Goal: Task Accomplishment & Management: Manage account settings

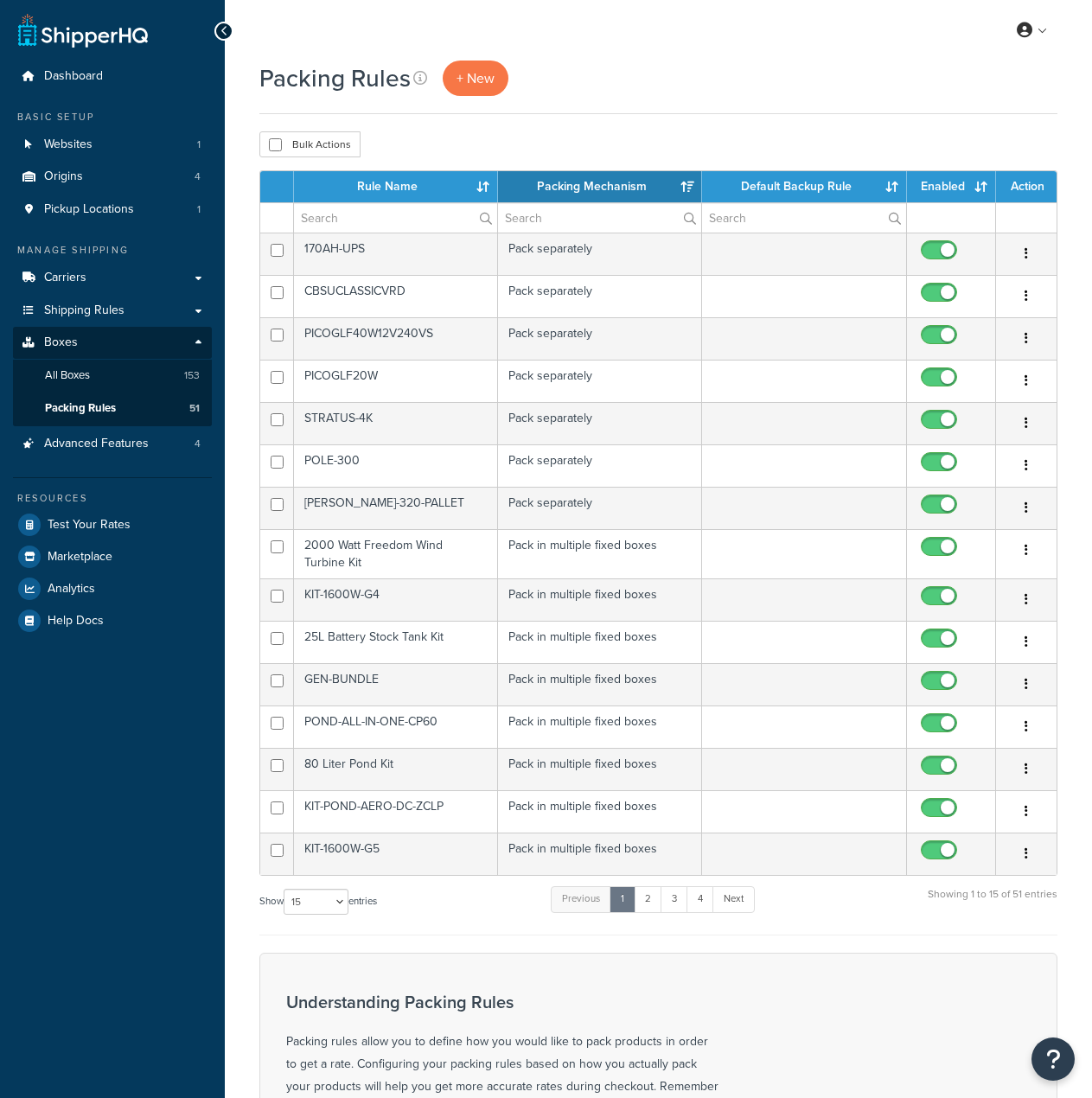
select select "15"
click at [328, 215] on input "text" at bounding box center [395, 218] width 203 height 30
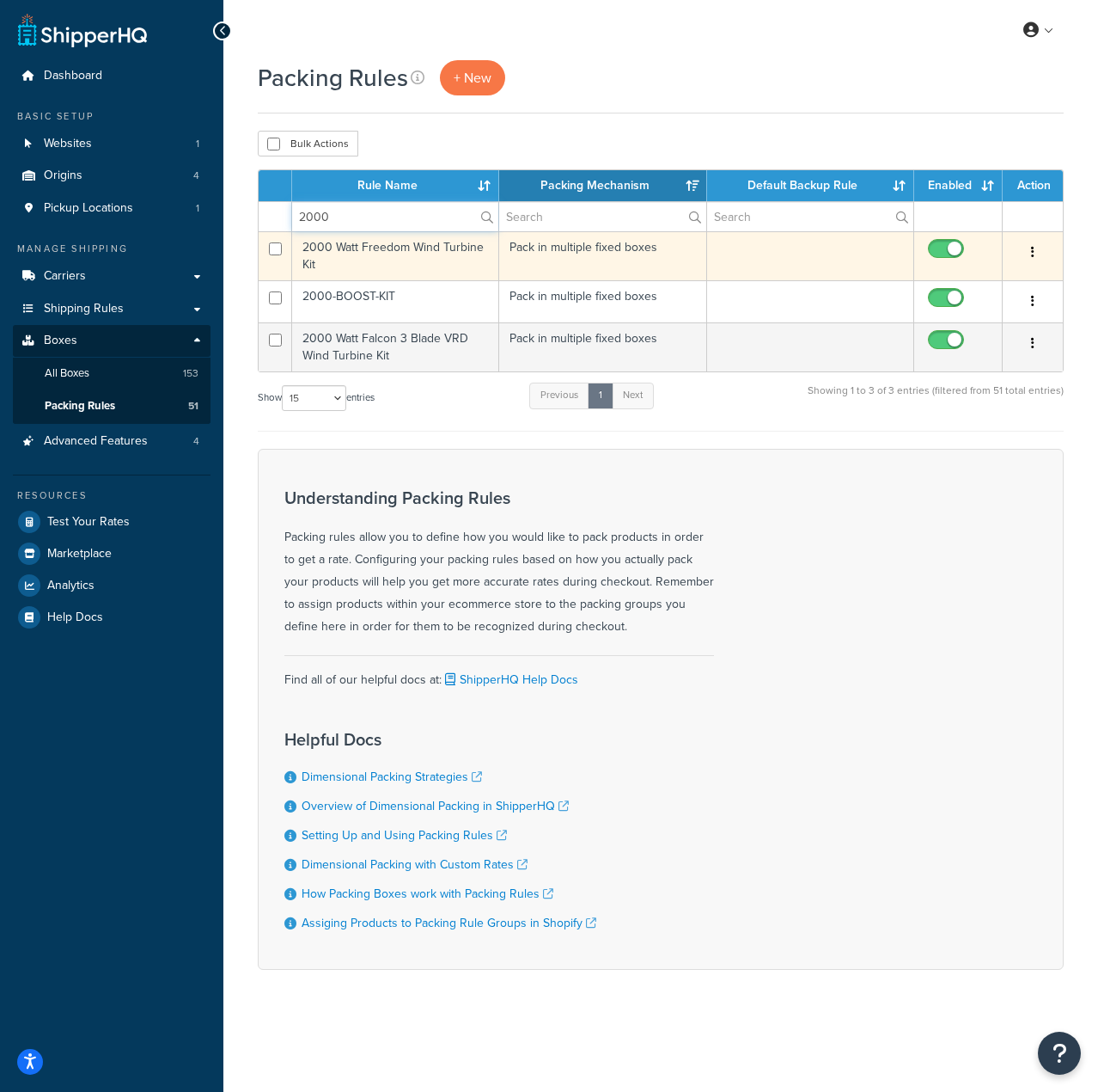
type input "2000"
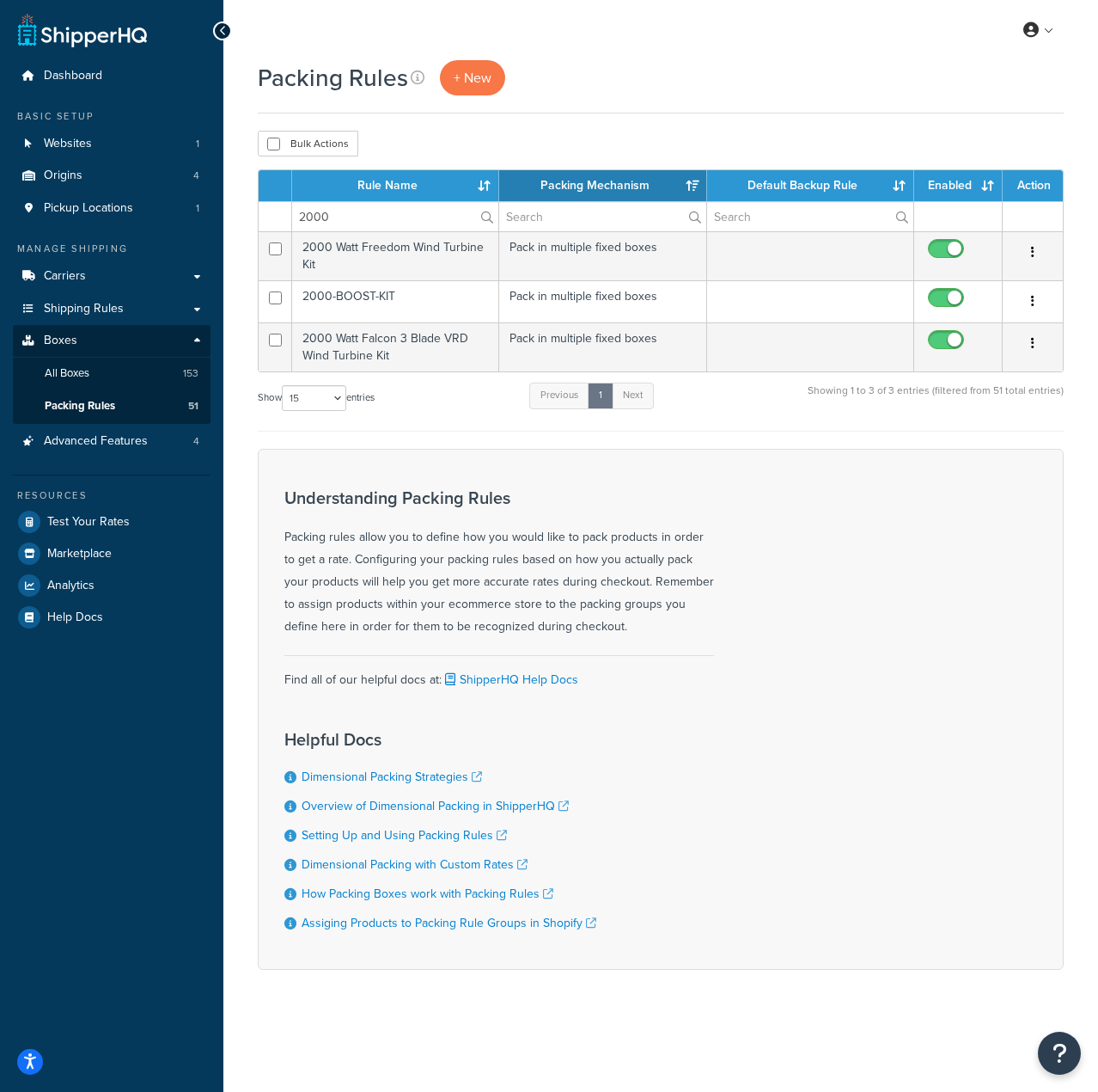
click at [337, 258] on td "2000 Watt Freedom Wind Turbine Kit" at bounding box center [396, 255] width 207 height 49
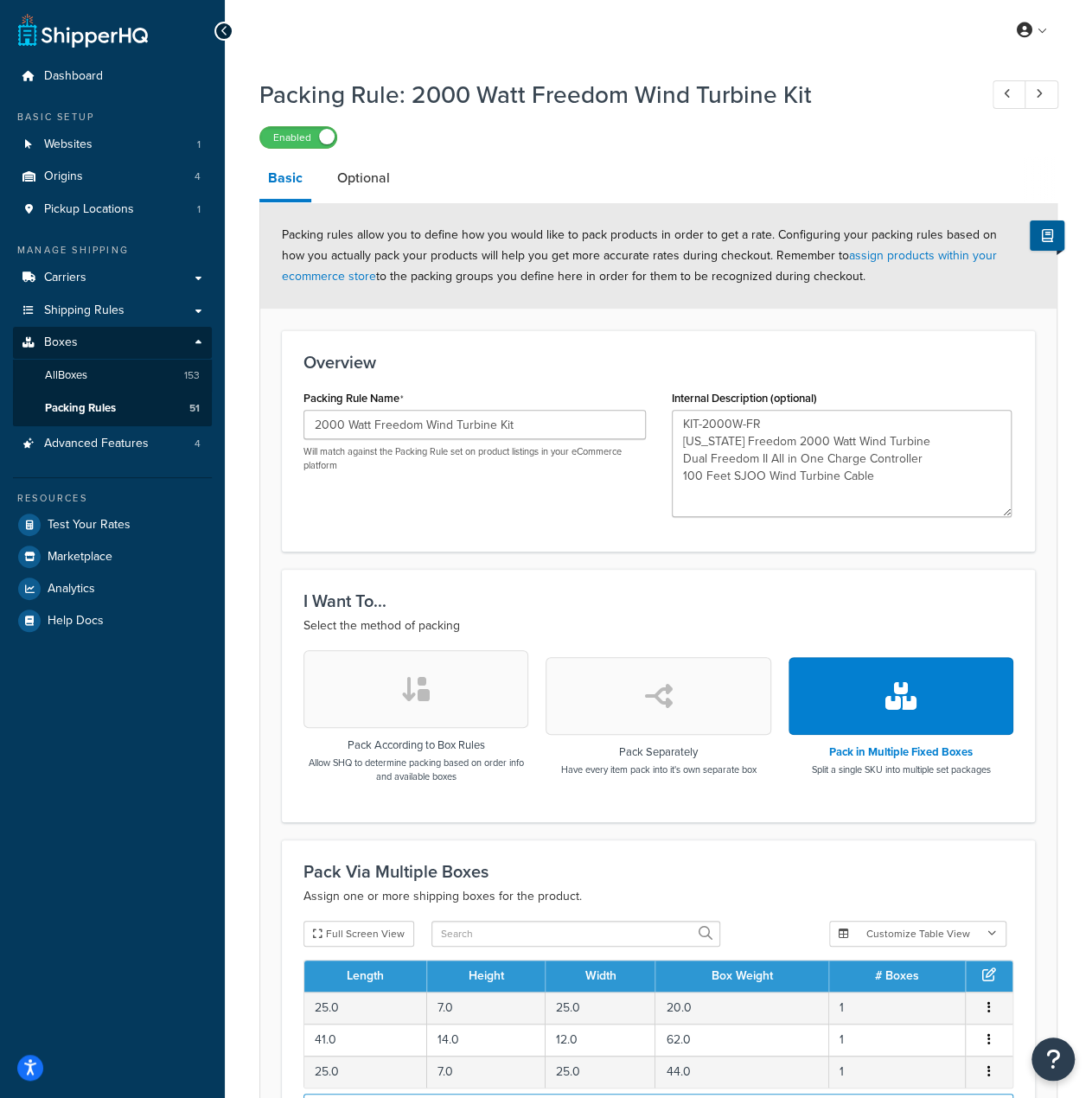
drag, startPoint x: 1004, startPoint y: 472, endPoint x: 1002, endPoint y: 517, distance: 45.0
click at [1002, 517] on textarea "KIT-2000W-FR [US_STATE] Freedom 2000 Watt Wind Turbine Dual Freedom II All in O…" at bounding box center [841, 464] width 340 height 108
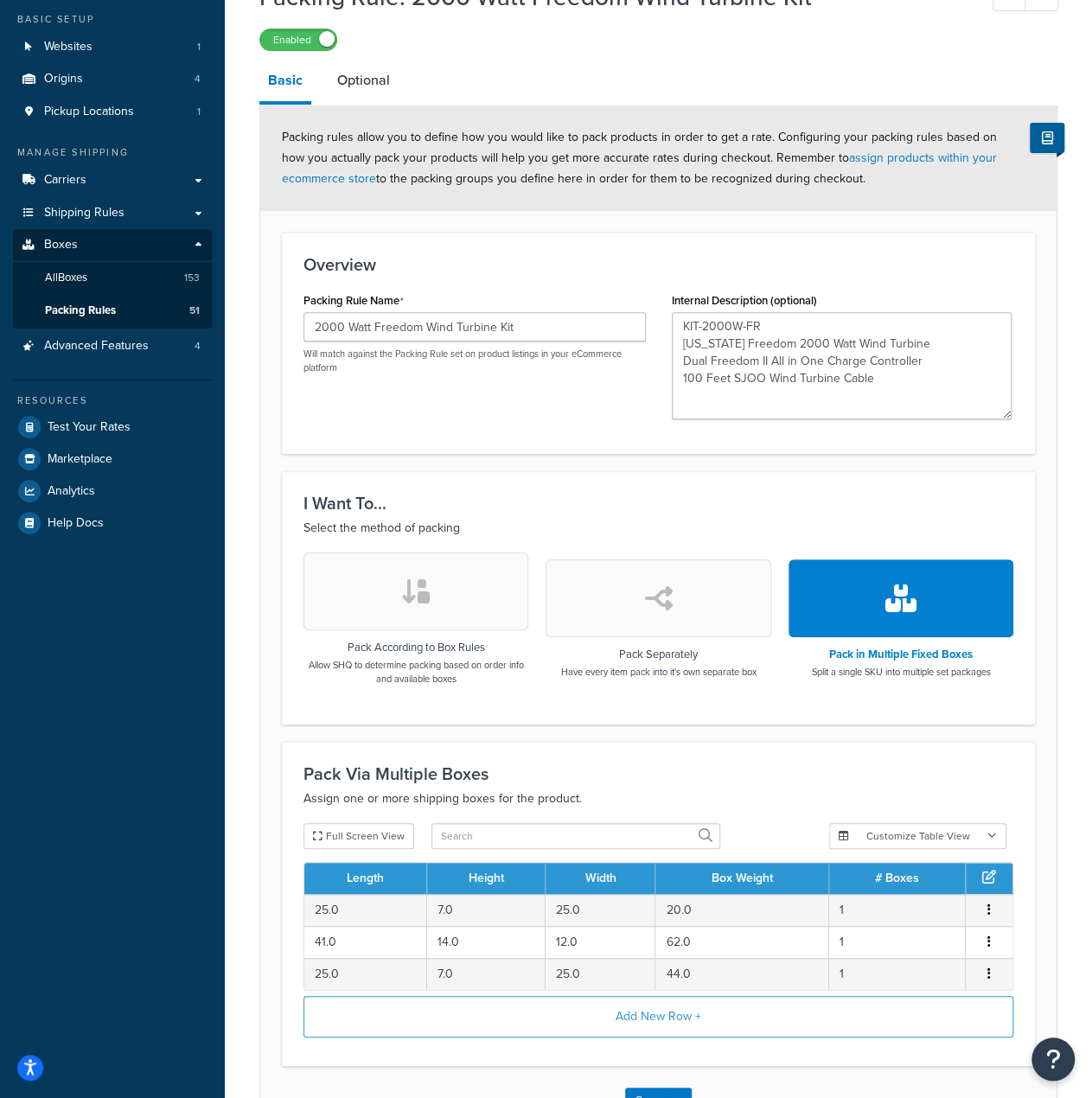
scroll to position [172, 0]
